Goal: Find specific page/section: Locate a particular part of the current website

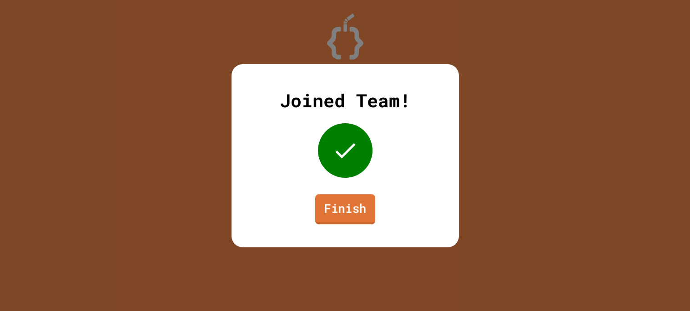
click at [332, 216] on link "Finish" at bounding box center [345, 209] width 60 height 30
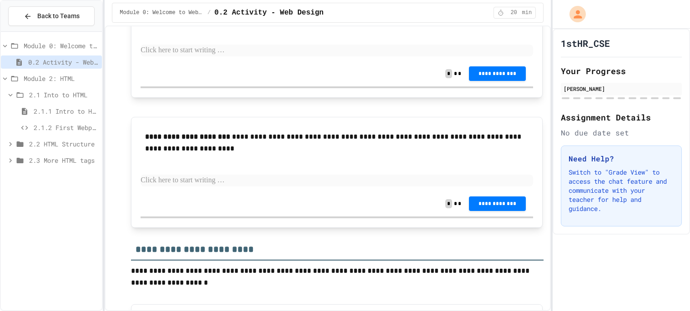
scroll to position [192, 0]
